Goal: Transaction & Acquisition: Purchase product/service

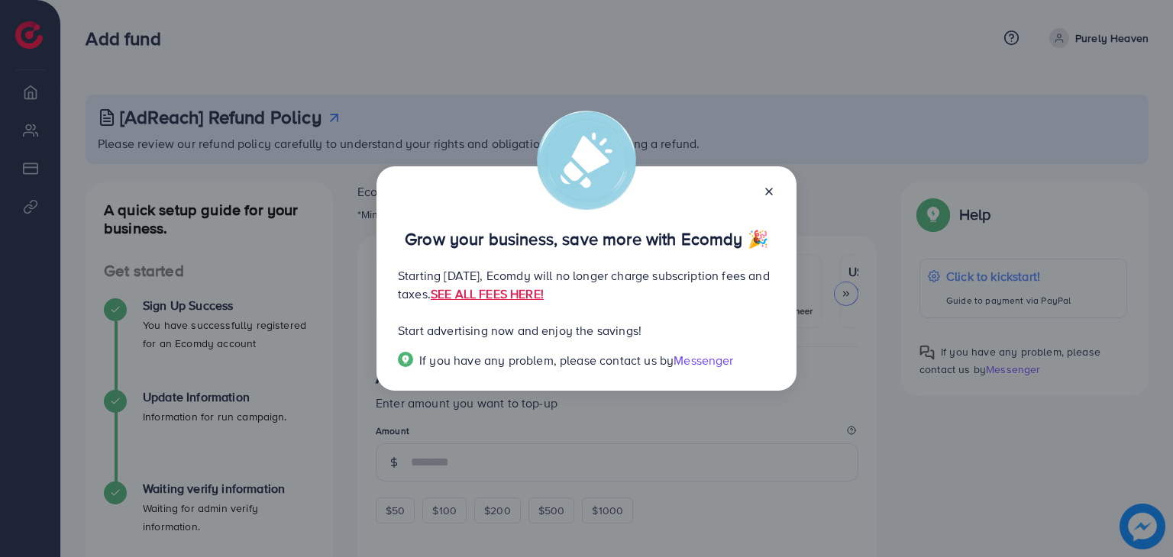
click at [769, 196] on icon at bounding box center [769, 192] width 12 height 12
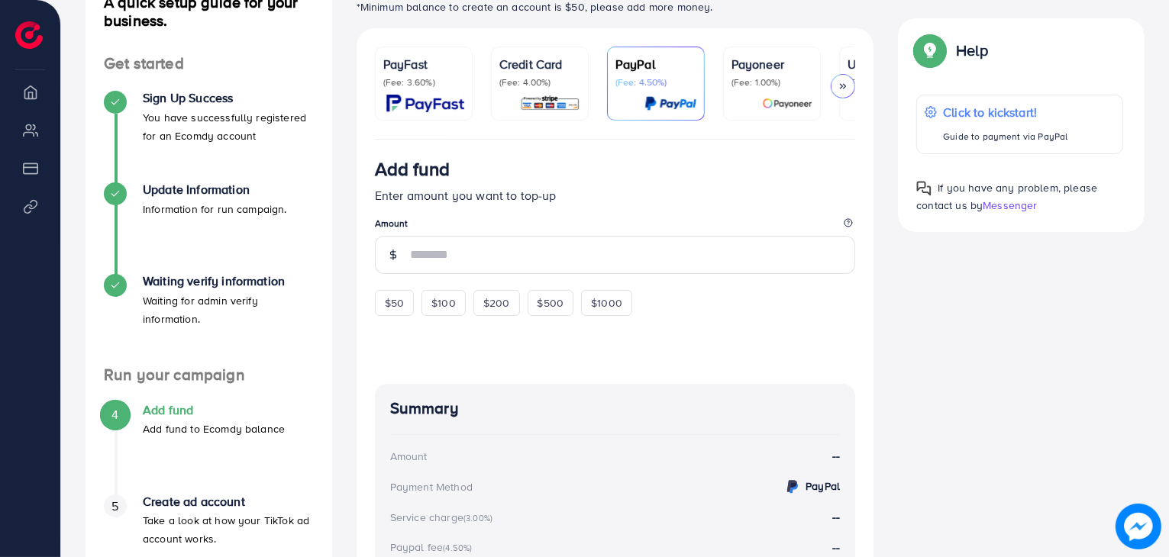
scroll to position [212, 0]
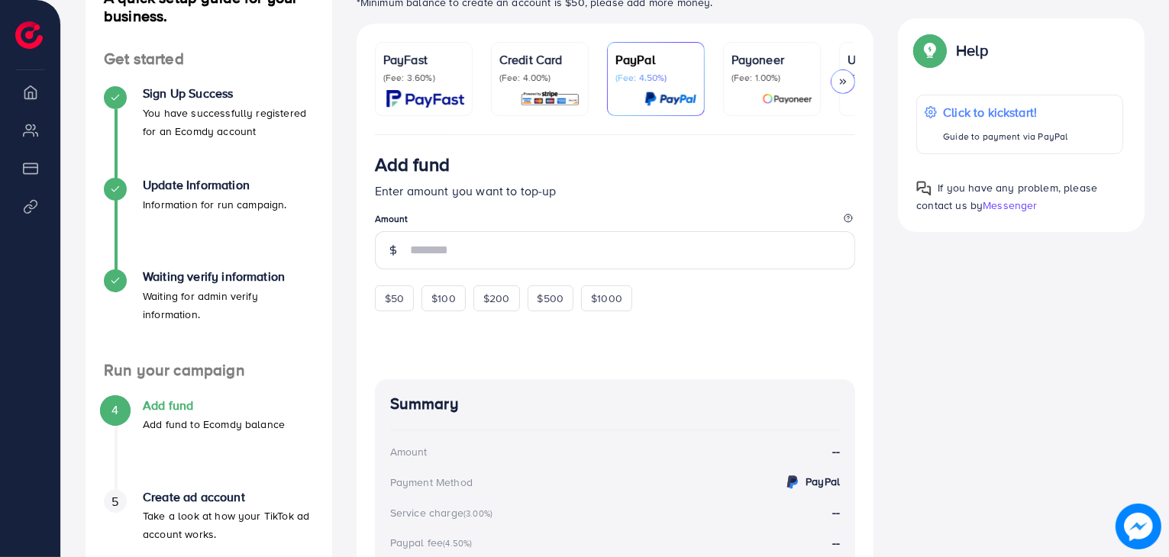
click at [528, 95] on img at bounding box center [550, 99] width 60 height 18
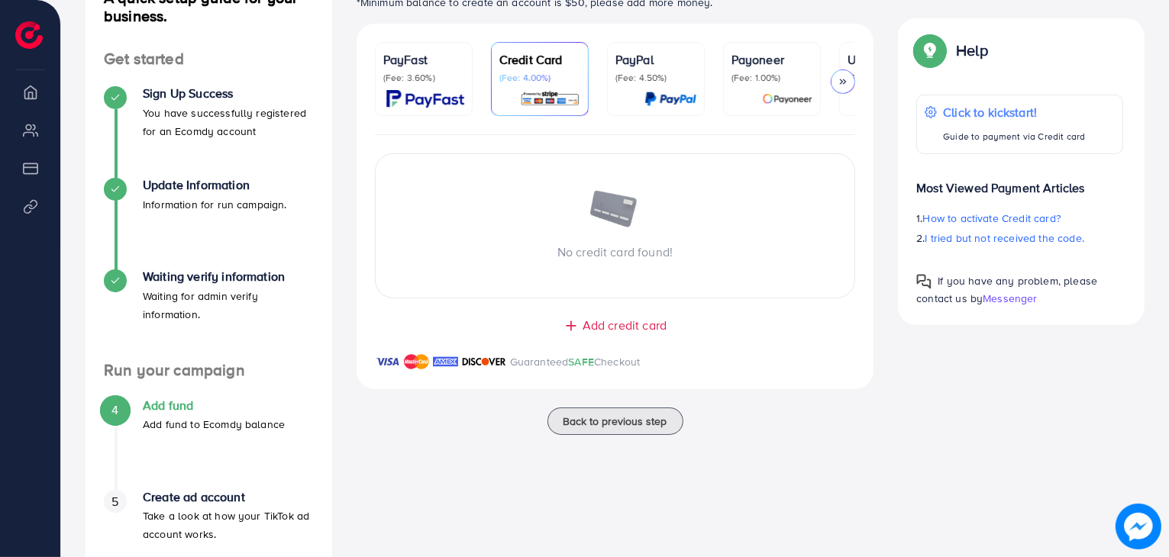
click at [846, 85] on icon at bounding box center [842, 81] width 11 height 11
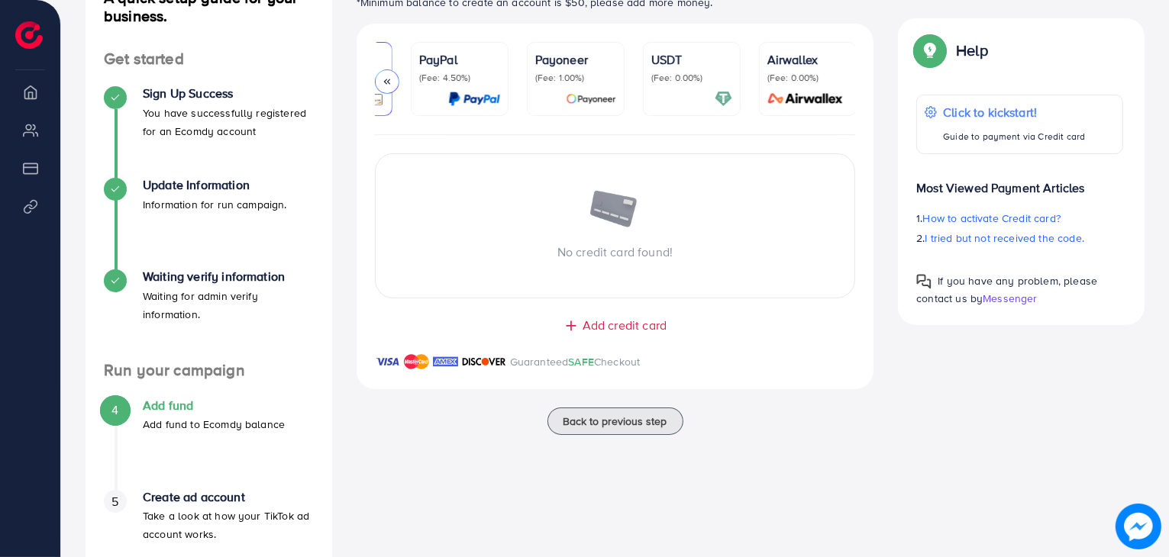
scroll to position [0, 197]
click at [382, 84] on icon at bounding box center [387, 81] width 11 height 11
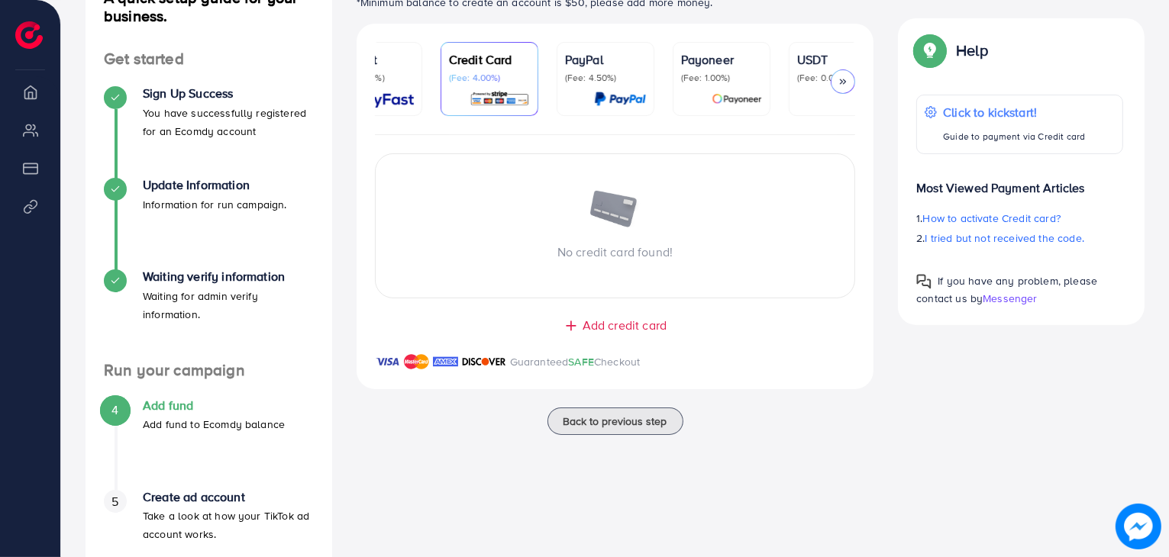
scroll to position [0, 0]
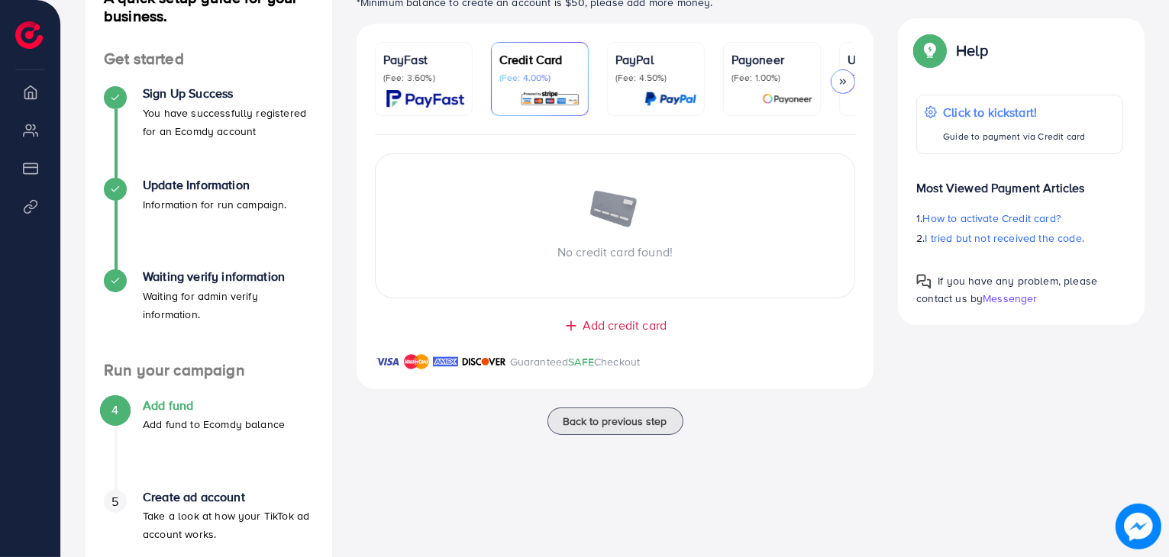
drag, startPoint x: 571, startPoint y: 138, endPoint x: 633, endPoint y: 141, distance: 61.9
click at [633, 141] on div "No credit card found! Add credit card Guaranteed SAFE Checkout" at bounding box center [616, 262] width 518 height 254
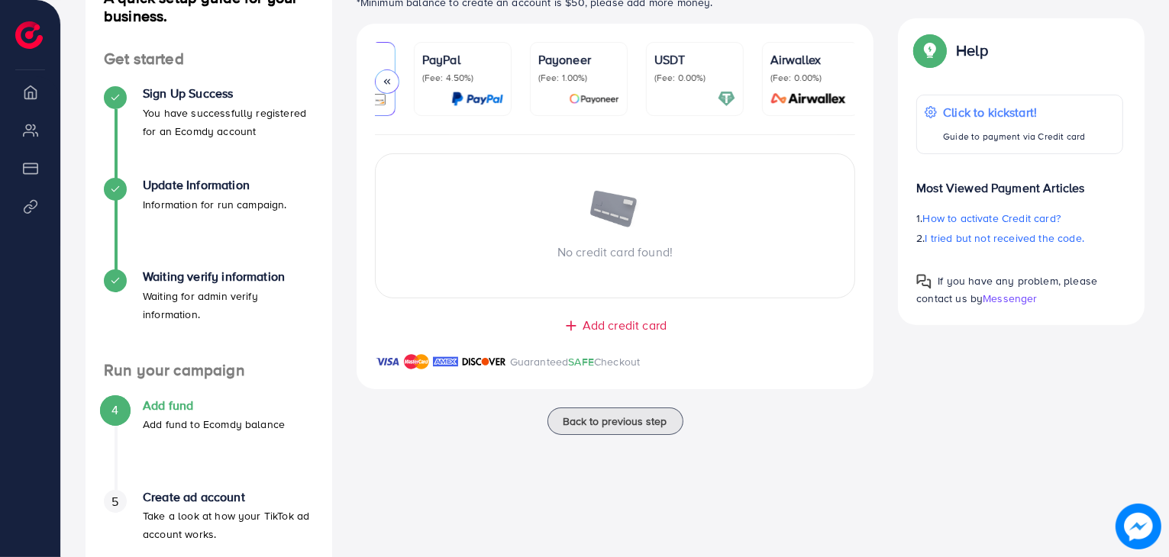
scroll to position [0, 197]
click at [574, 74] on p "(Fee: 1.00%)" at bounding box center [574, 78] width 81 height 12
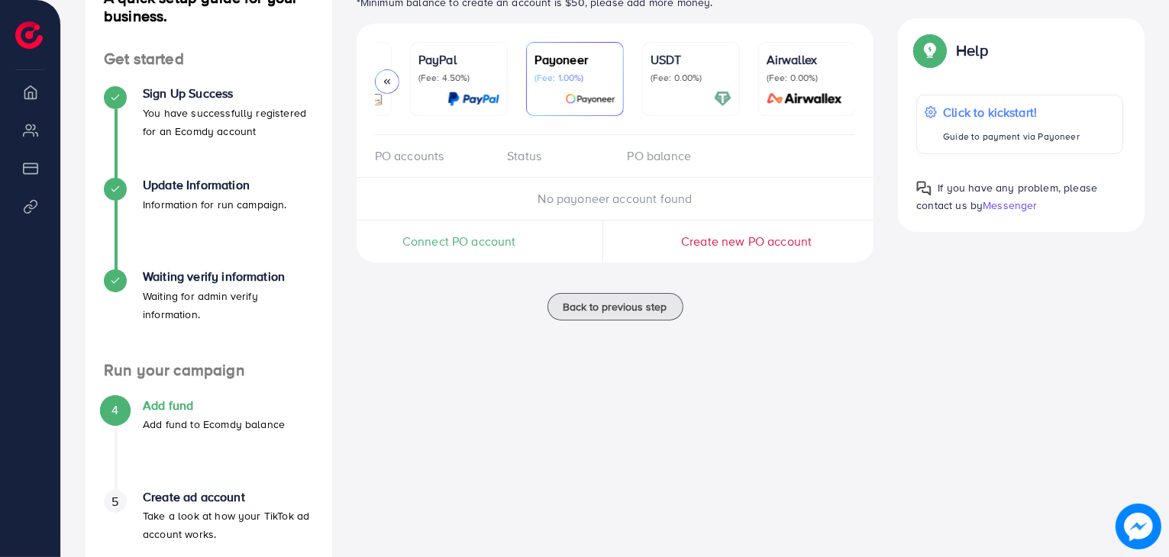
click at [492, 245] on span "Connect PO account" at bounding box center [459, 242] width 114 height 18
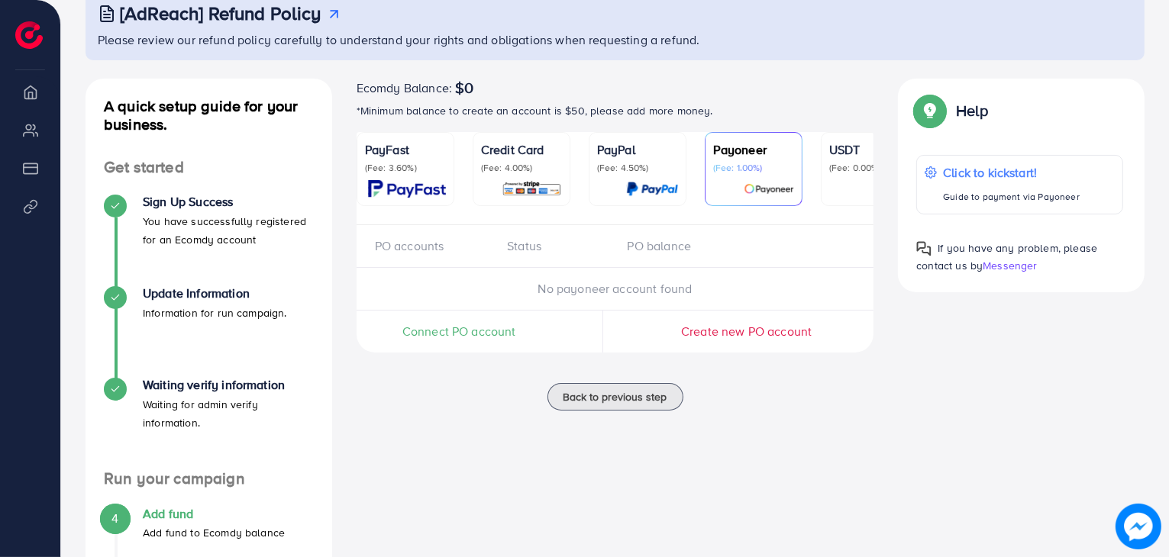
scroll to position [107, 0]
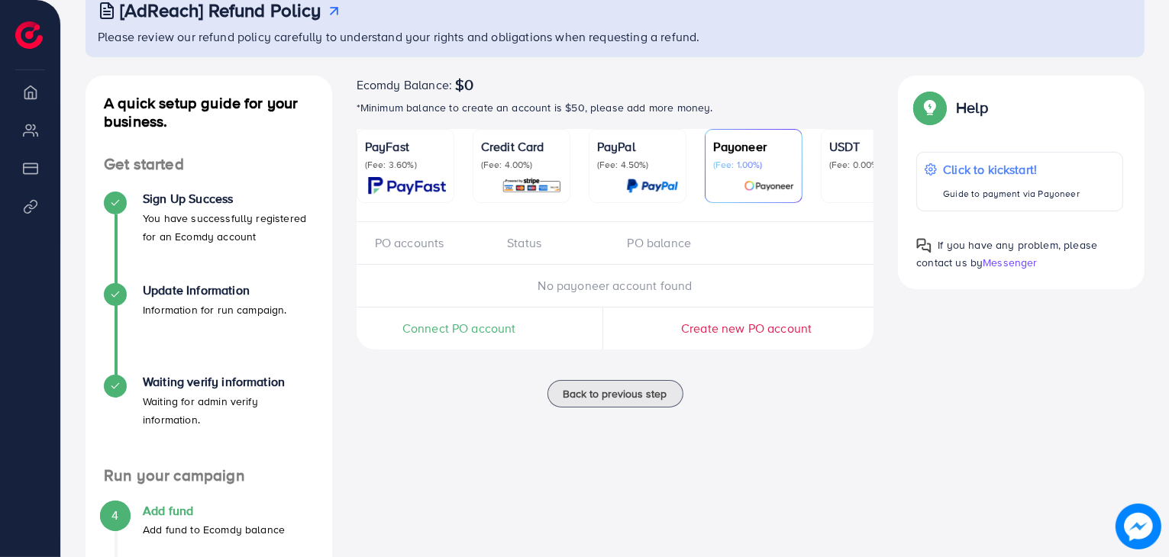
click at [527, 245] on div "Status" at bounding box center [555, 243] width 120 height 18
click at [479, 334] on span "Connect PO account" at bounding box center [459, 329] width 114 height 18
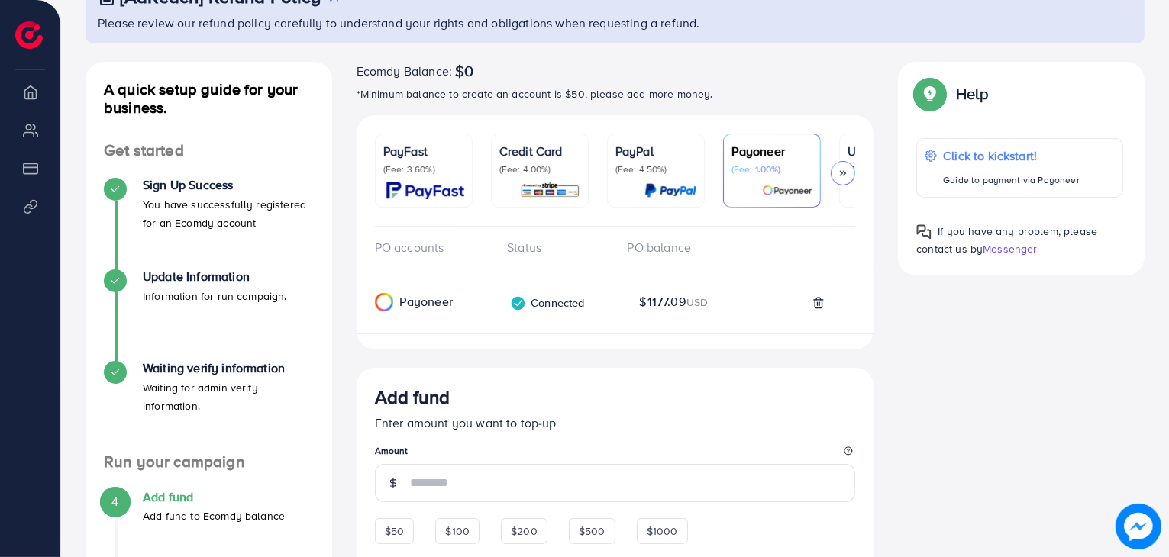
scroll to position [119, 0]
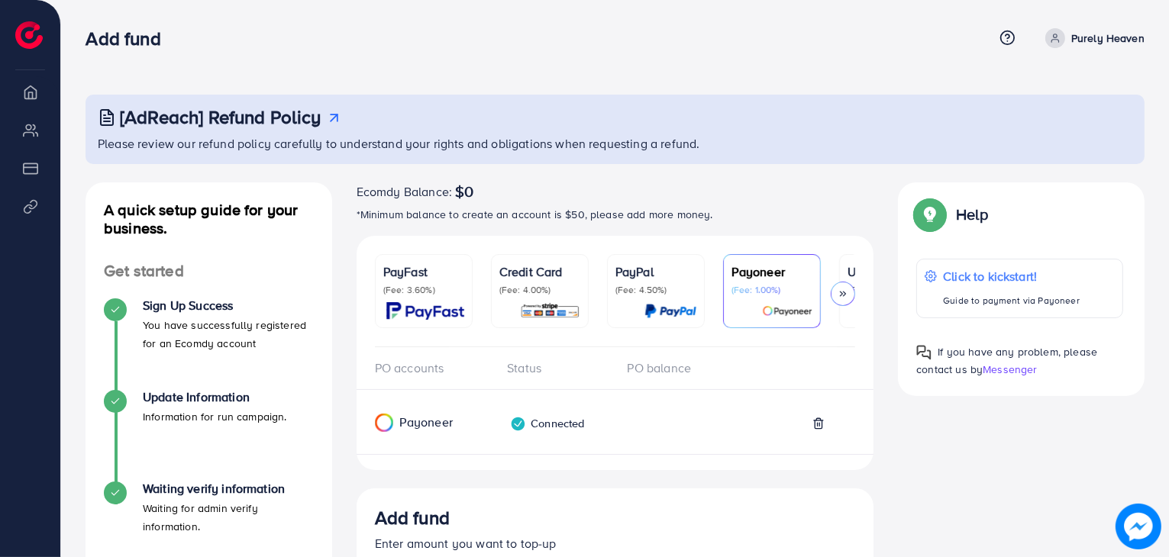
scroll to position [309, 0]
